Goal: Information Seeking & Learning: Find specific fact

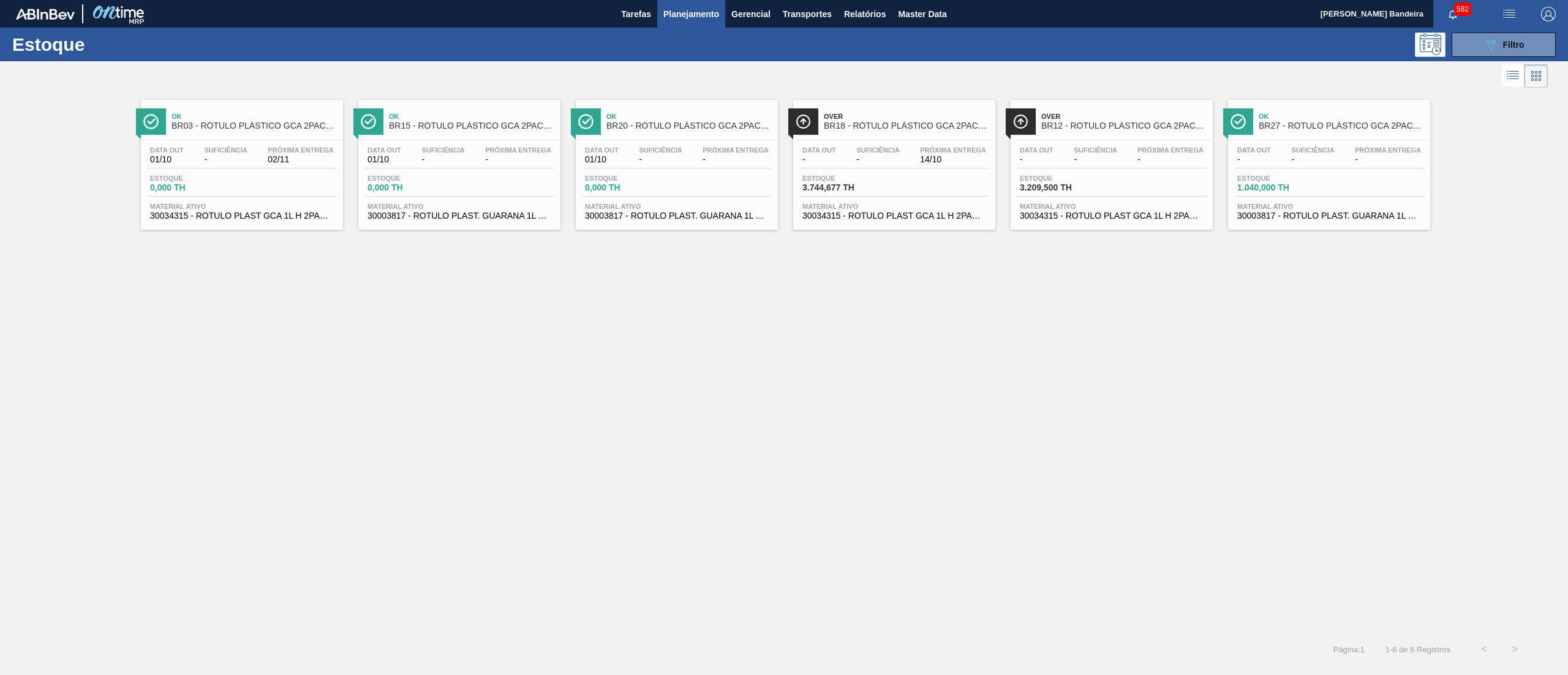
click at [1498, 40] on div "089F7B8B-B2A5-4AFE-B5C0-19BA573D28AC Filtro" at bounding box center [1503, 44] width 41 height 14
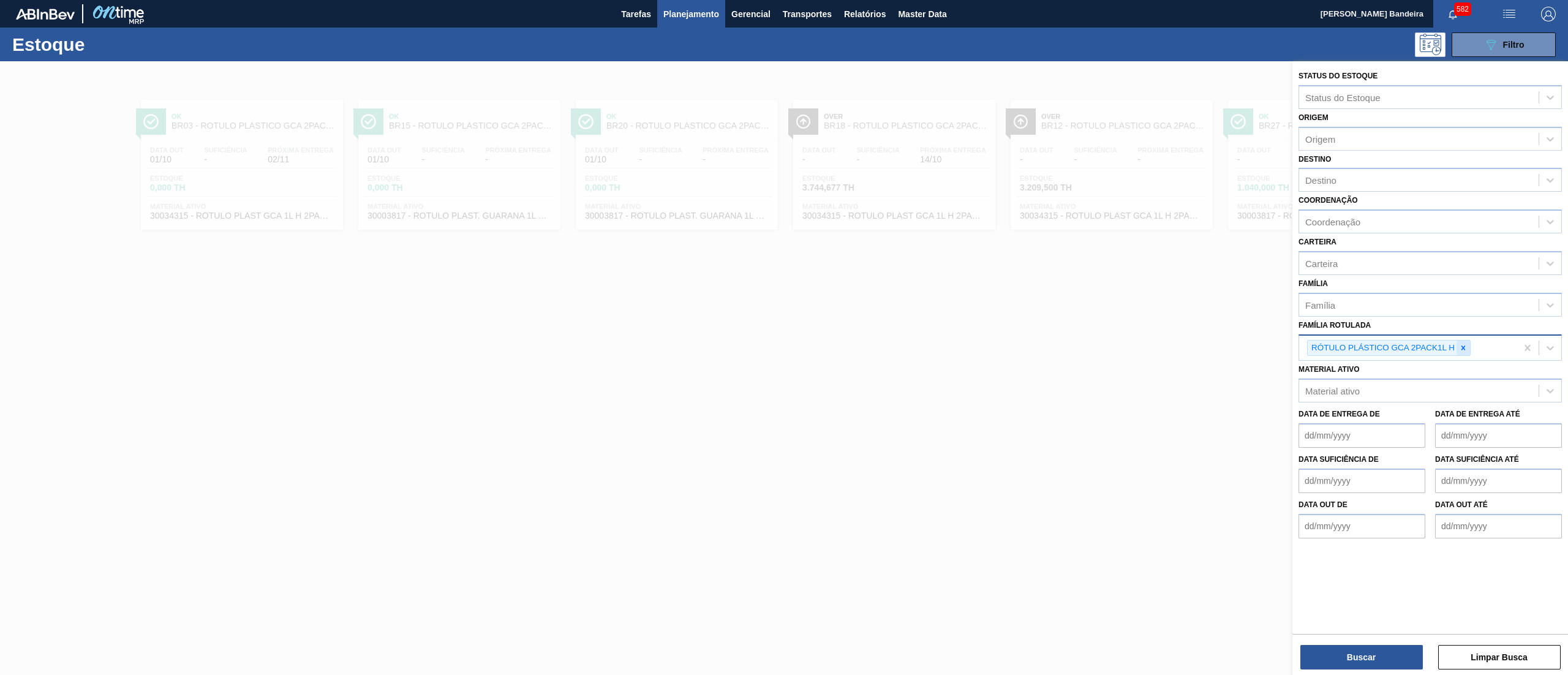
click at [1466, 350] on icon at bounding box center [1463, 347] width 9 height 9
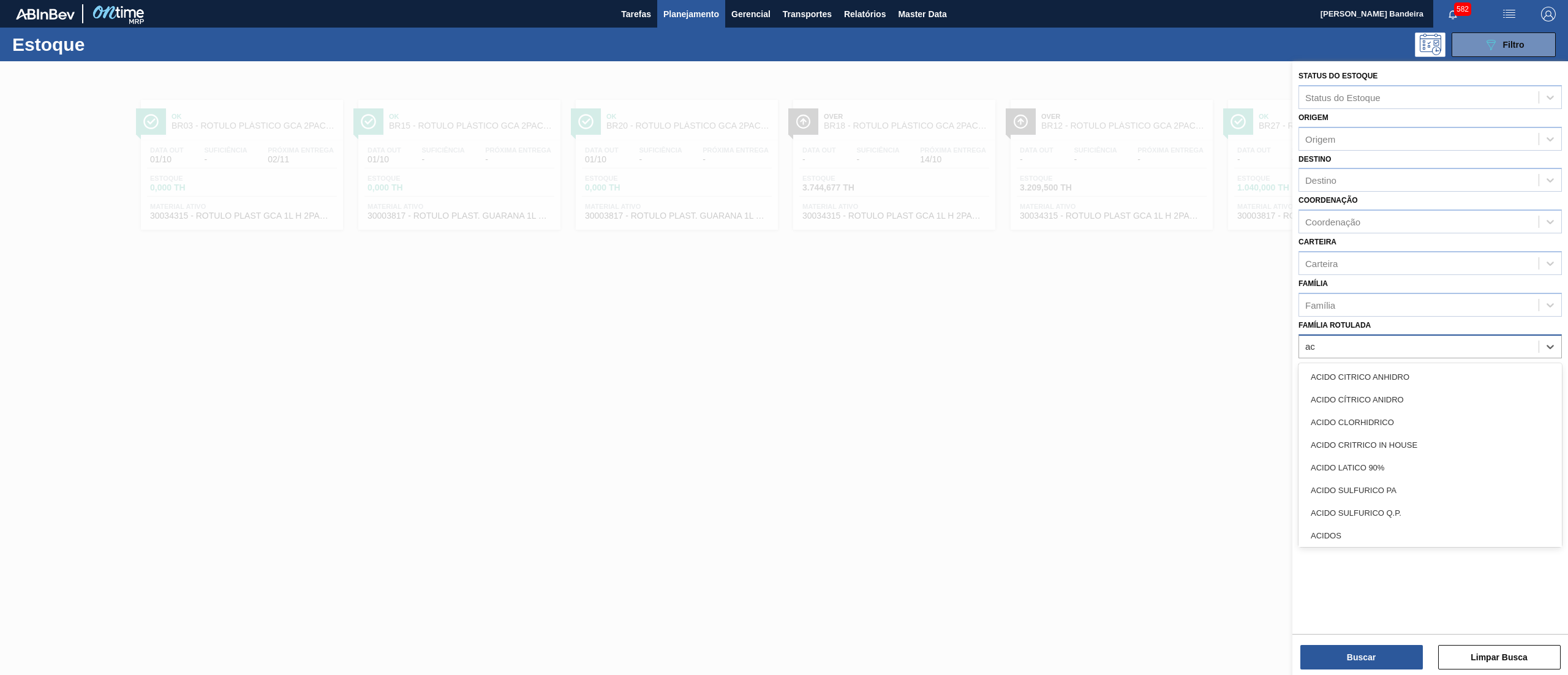
type Rotulada "a"
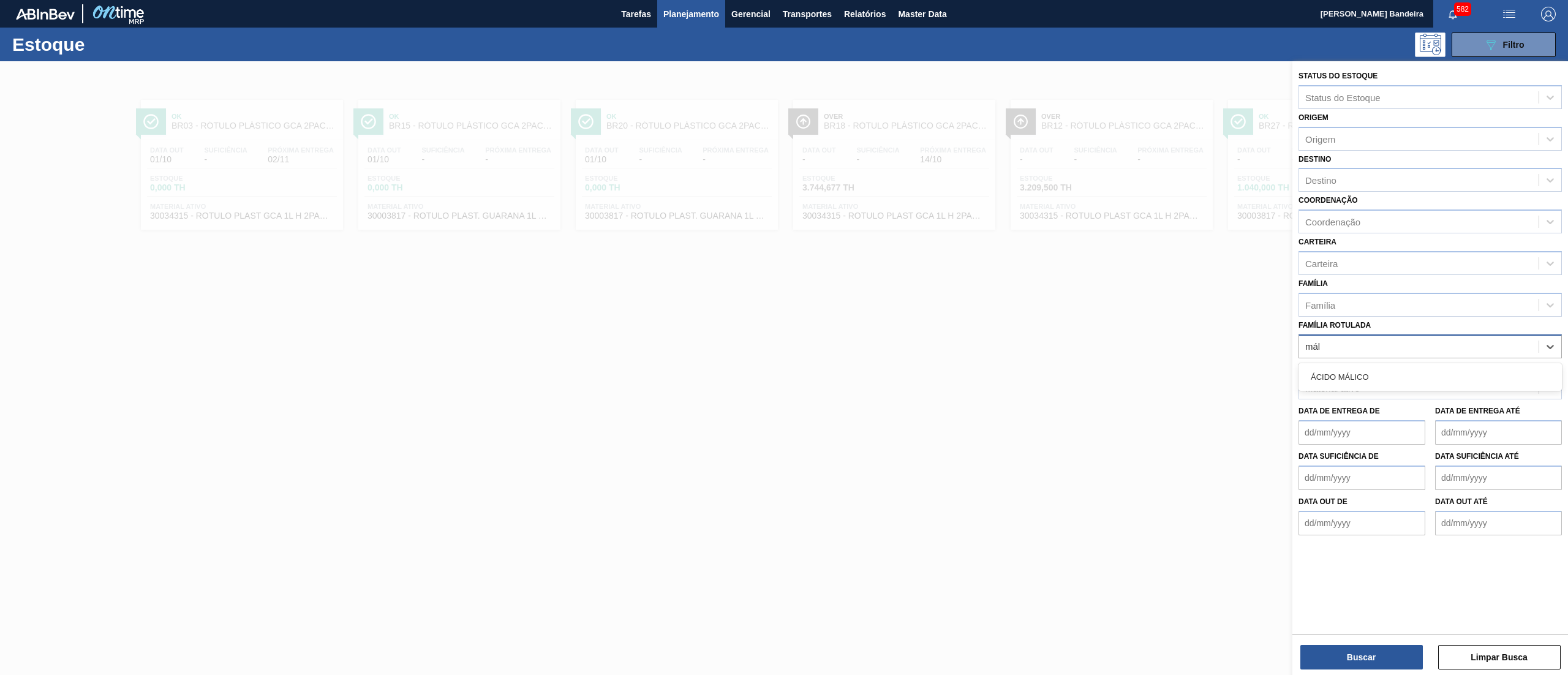
type Rotulada "máli"
click at [1395, 382] on div "ÁCIDO MÁLICO" at bounding box center [1429, 377] width 263 height 23
click at [1336, 653] on button "Buscar" at bounding box center [1361, 657] width 122 height 25
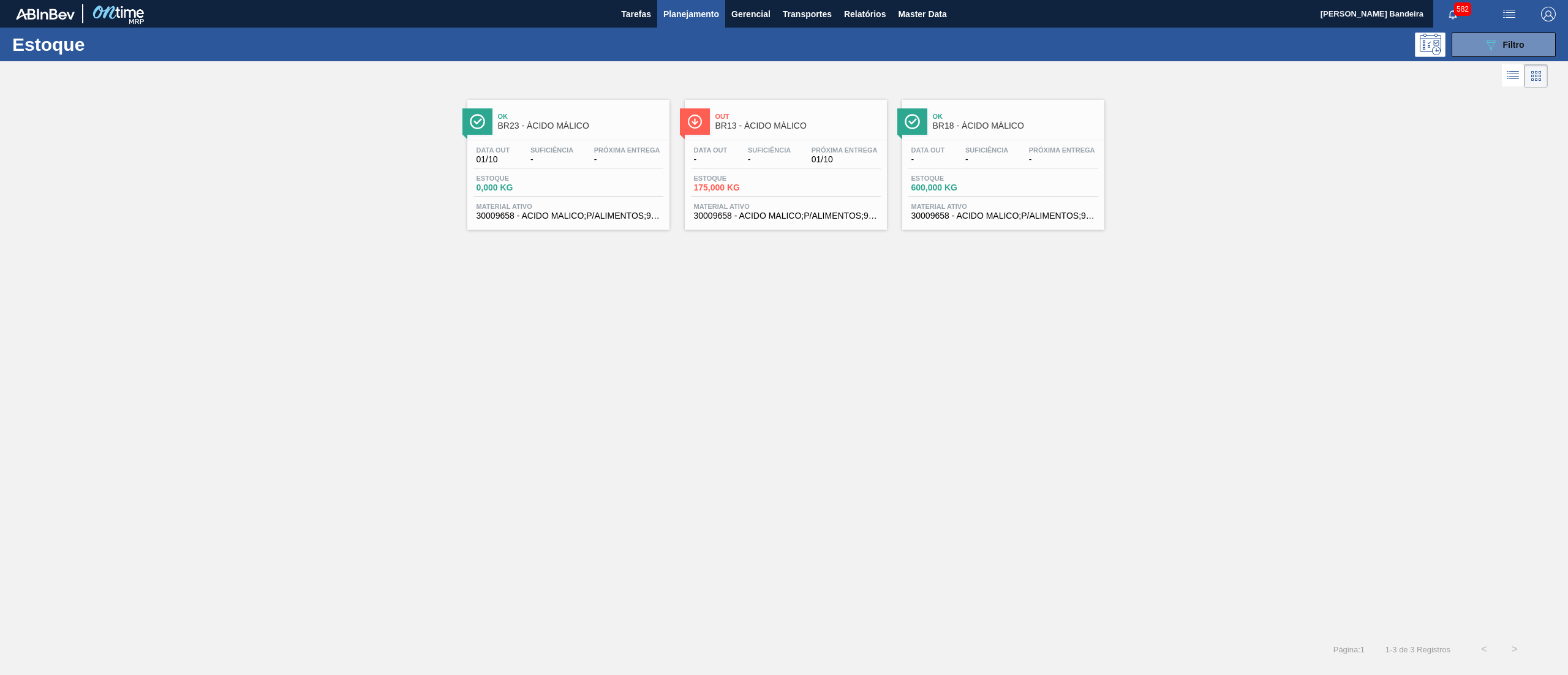
click at [805, 221] on span "30009658 - ACIDO MALICO;P/ALIMENTOS;99-100,5PCT" at bounding box center [786, 216] width 184 height 10
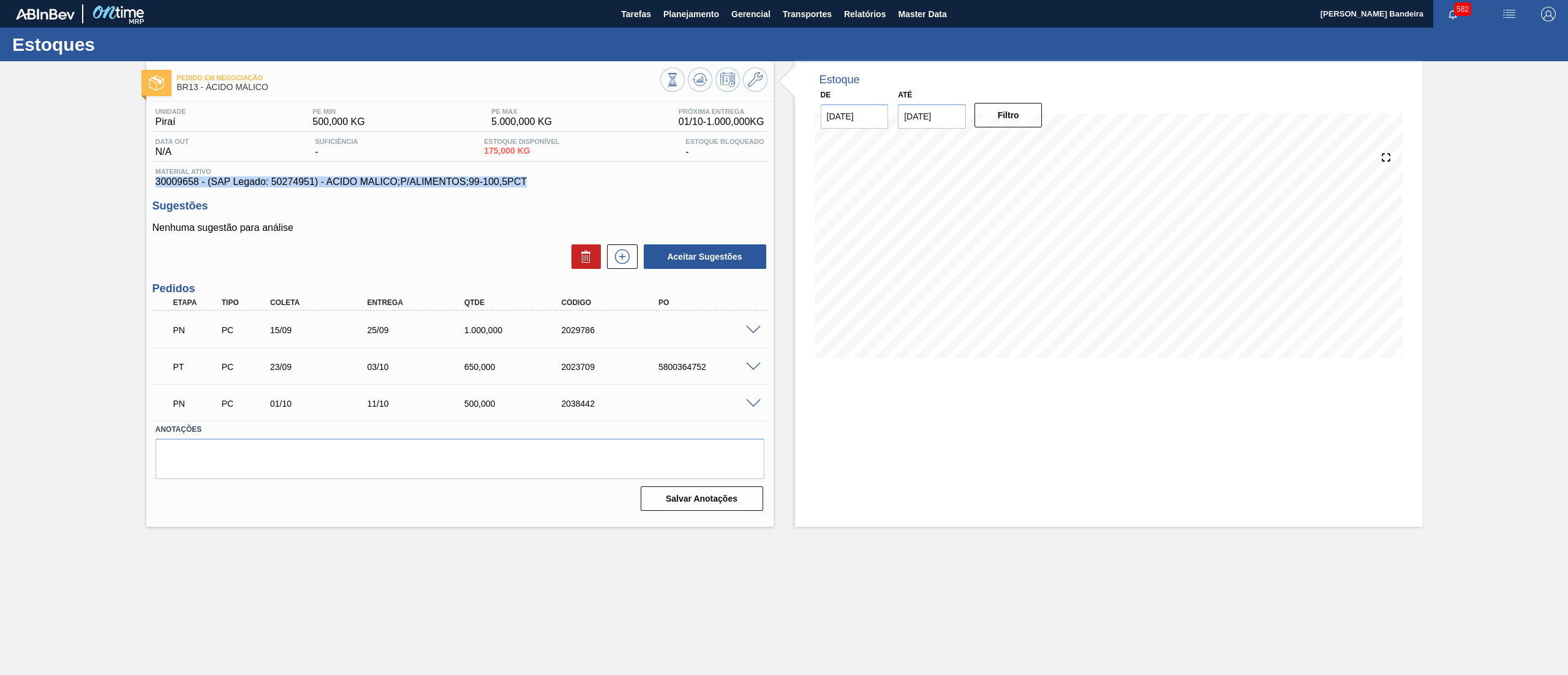
drag, startPoint x: 536, startPoint y: 178, endPoint x: 96, endPoint y: 184, distance: 440.0
click at [96, 184] on div "Pedido em Negociação BR13 - ÁCIDO MÁLICO Unidade Piraí PE MIN 500,000 KG PE MAX…" at bounding box center [784, 294] width 1568 height 466
copy span "30009658 - (SAP Legado: 50274951) - ACIDO MALICO;P/ALIMENTOS;99-100,5PCT"
click at [760, 81] on icon at bounding box center [754, 79] width 14 height 14
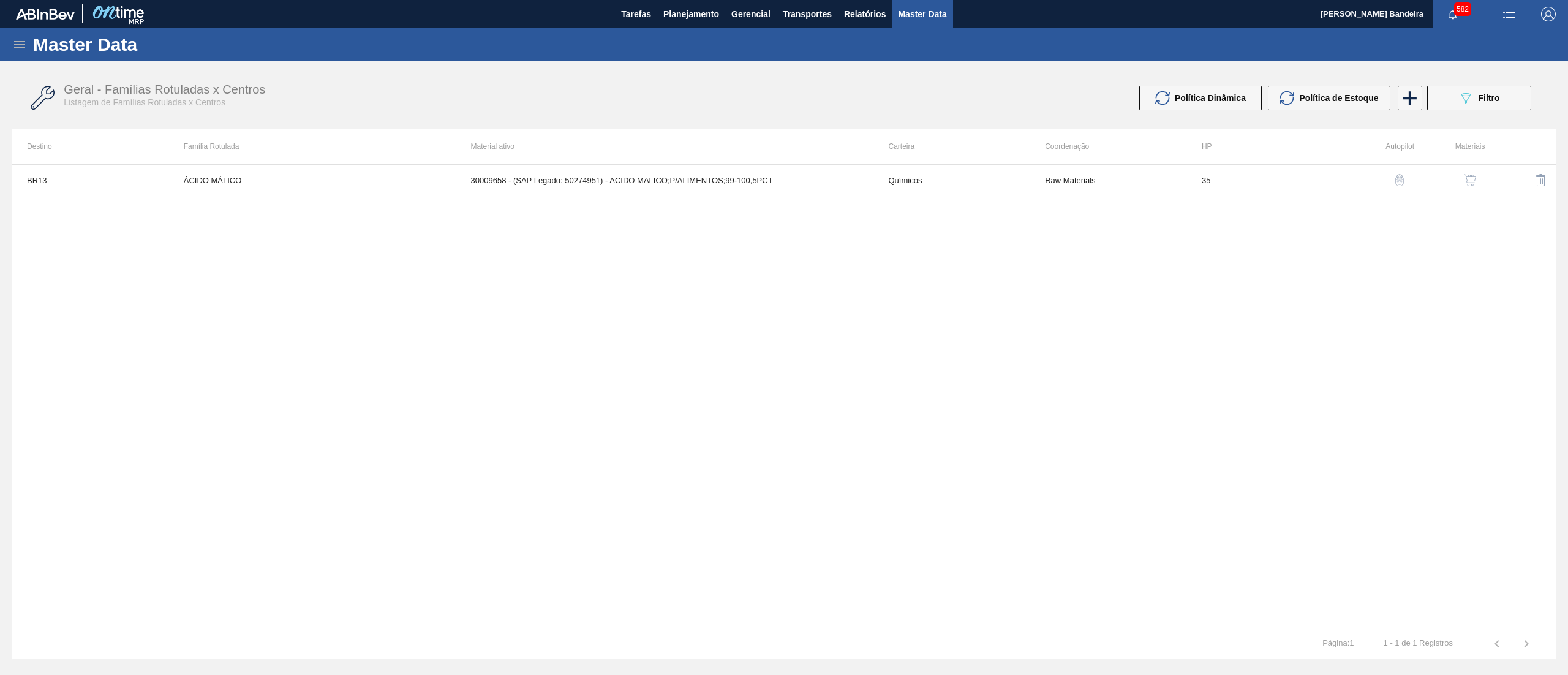
click at [1472, 183] on img "button" at bounding box center [1470, 180] width 12 height 12
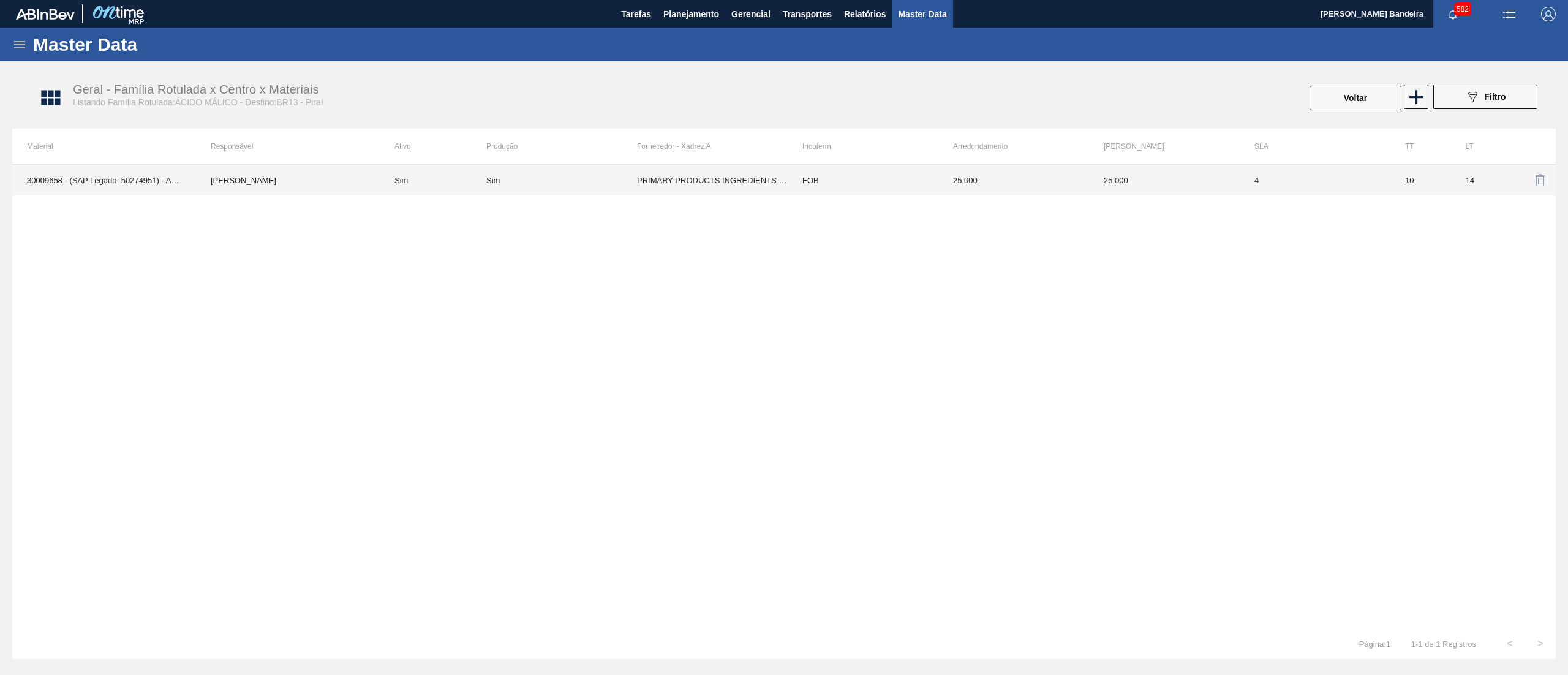
click at [878, 190] on td "FOB" at bounding box center [863, 180] width 151 height 31
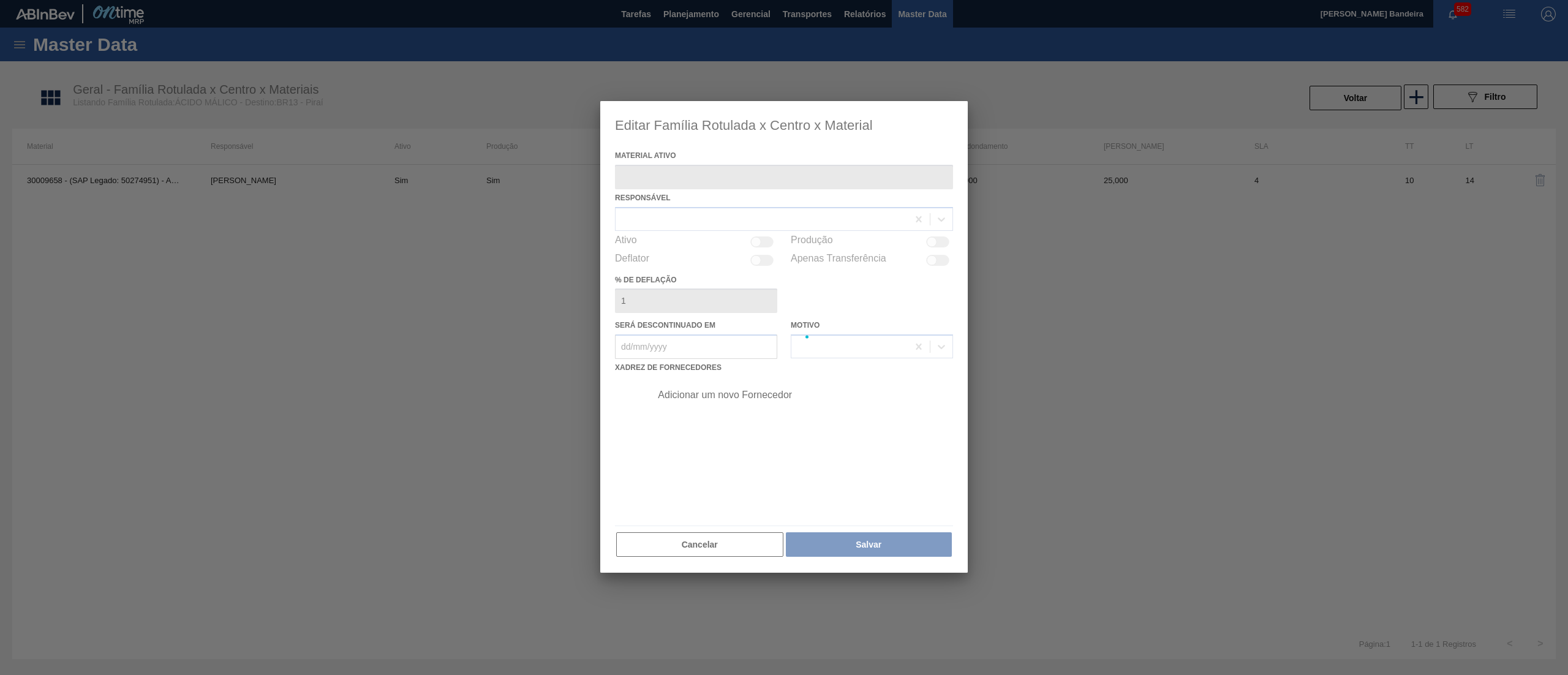
type ativo "30009658 - (SAP Legado: 50274951) - ACIDO MALICO;P/ALIMENTOS;99-100,5PCT"
checkbox input "true"
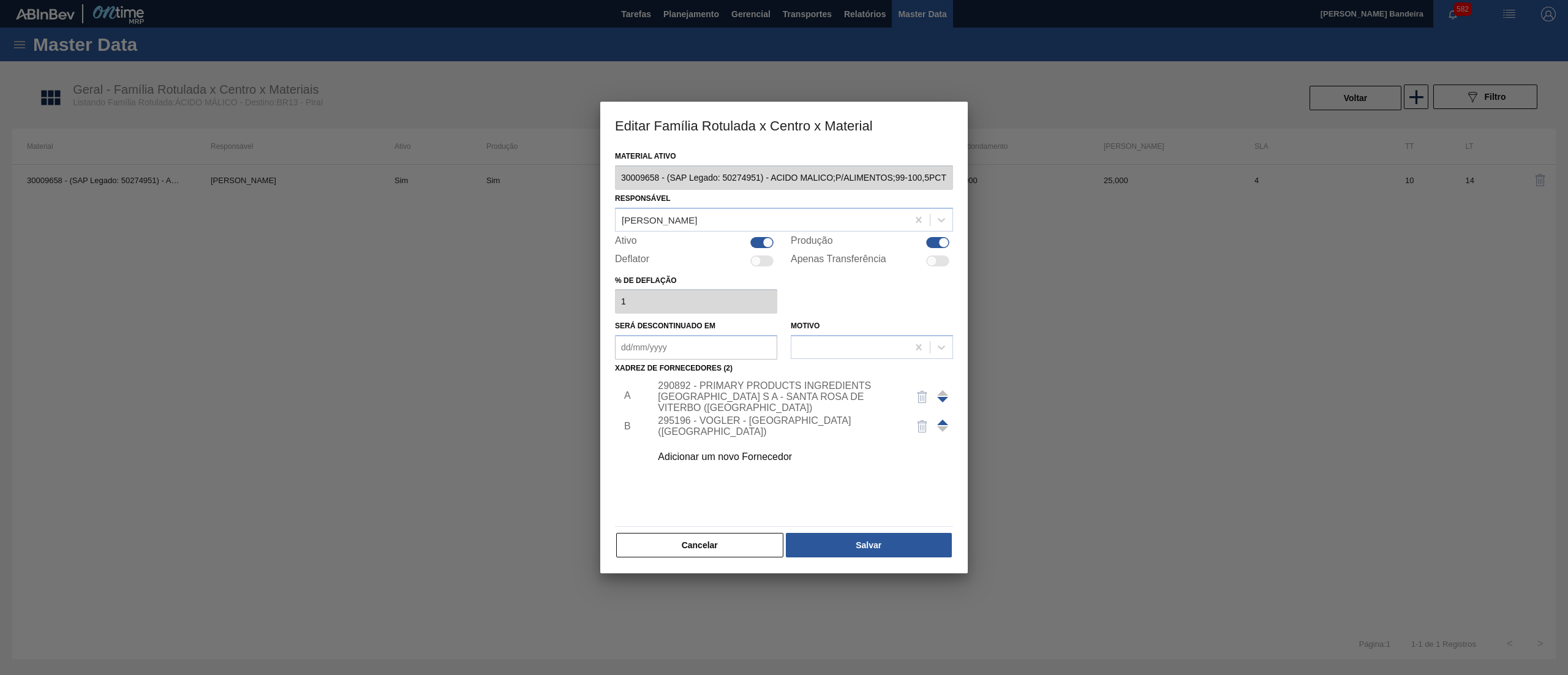
click at [763, 391] on div "290892 - PRIMARY PRODUCTS INGREDIENTS [GEOGRAPHIC_DATA] S A - SANTA ROSA DE VIT…" at bounding box center [777, 397] width 240 height 33
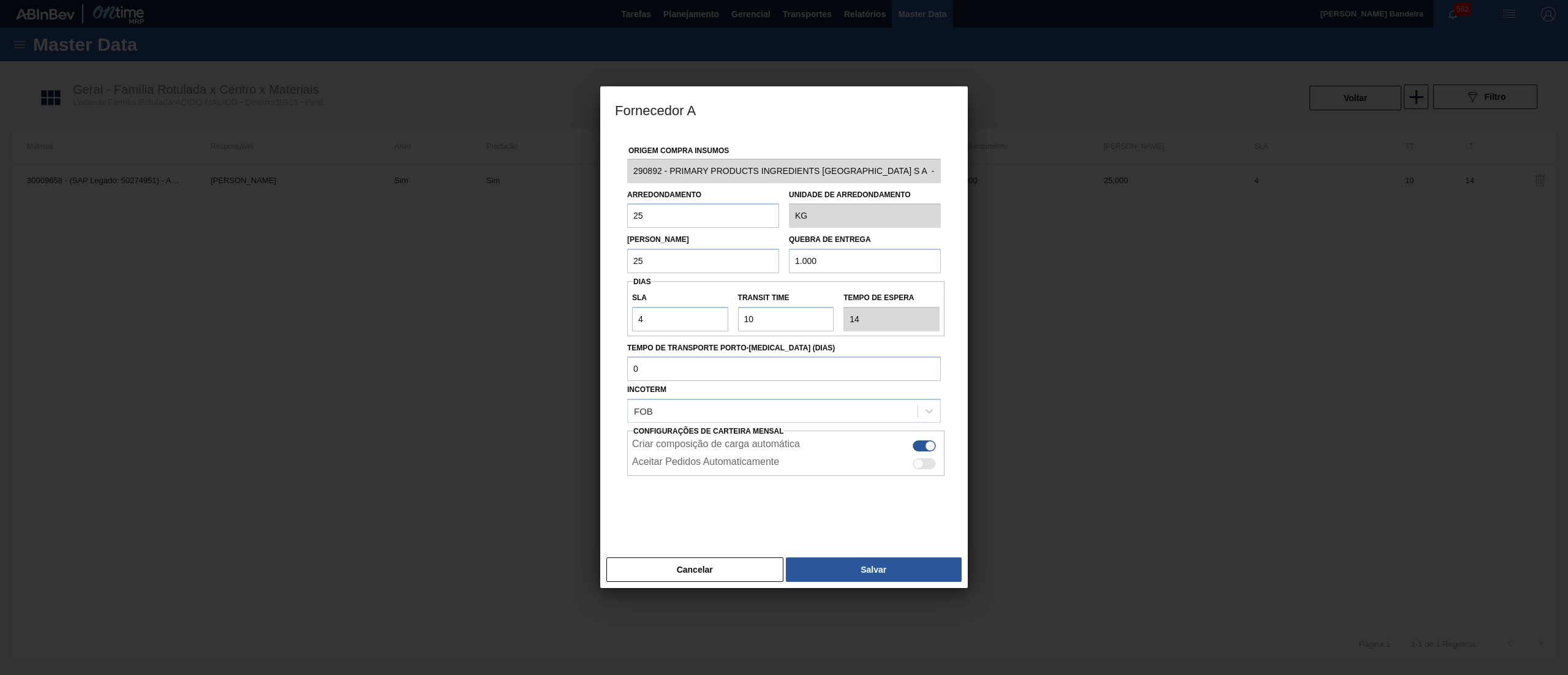
scroll to position [0, 70]
click at [966, 190] on div "Origem Compra Insumos 290892 - PRIMARY PRODUCTS INGREDIENTS [GEOGRAPHIC_DATA] S…" at bounding box center [784, 341] width 367 height 420
click at [498, 374] on div at bounding box center [784, 338] width 1568 height 675
